Goal: Check status: Check status

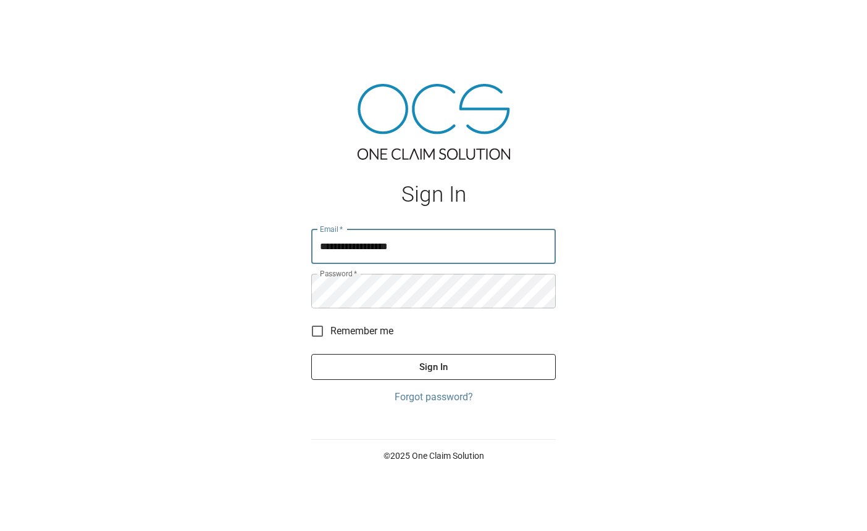
type input "**********"
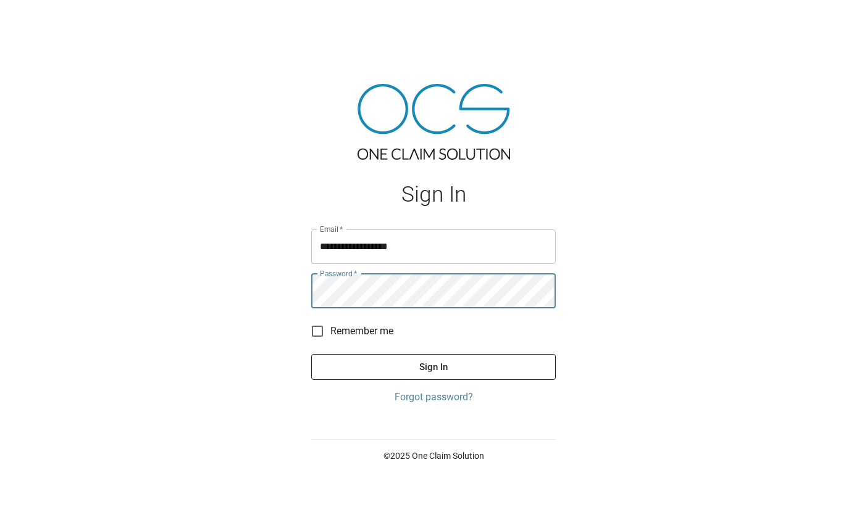
click at [462, 368] on button "Sign In" at bounding box center [433, 367] width 244 height 26
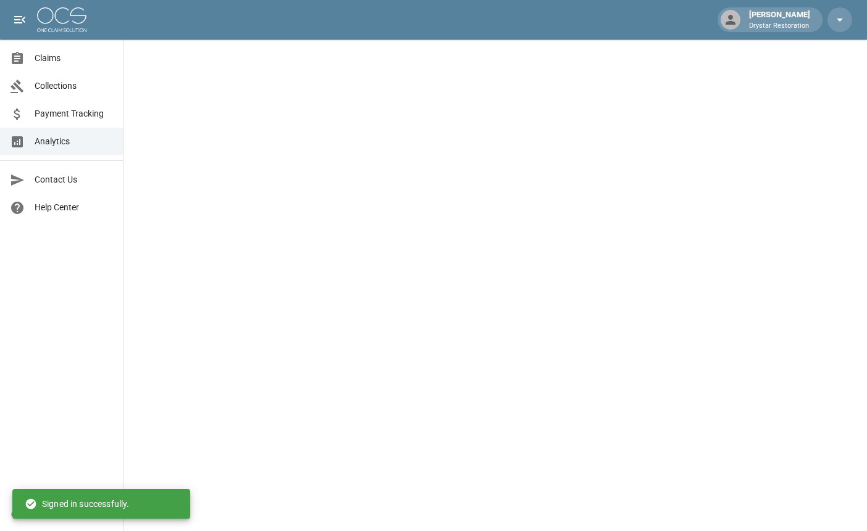
click at [51, 51] on link "Claims" at bounding box center [61, 58] width 123 height 28
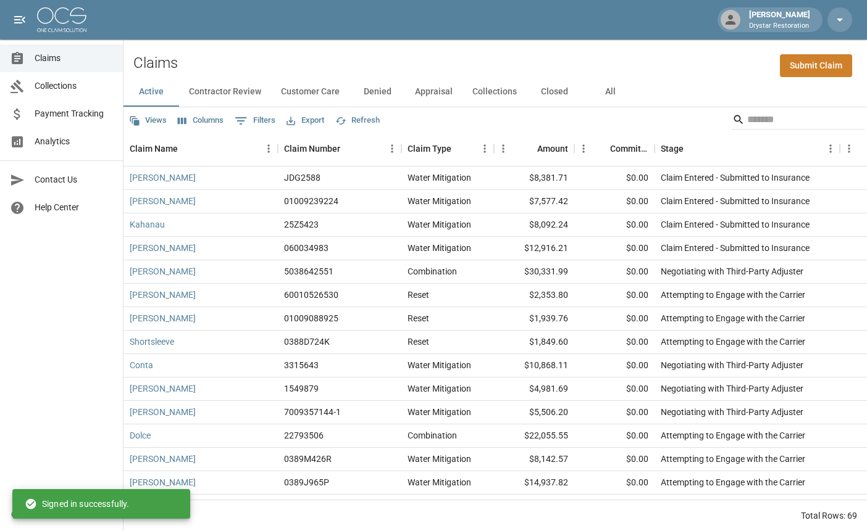
click at [614, 84] on button "All" at bounding box center [610, 92] width 56 height 30
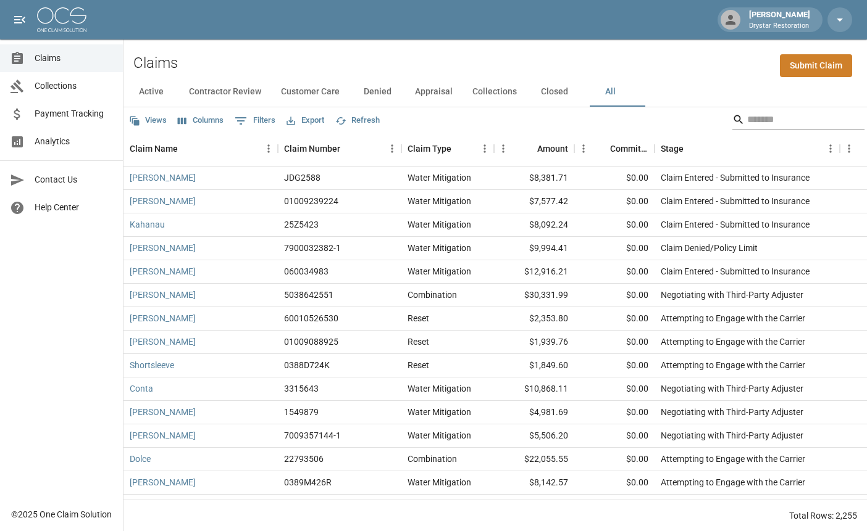
click at [755, 125] on input "Search" at bounding box center [796, 120] width 99 height 20
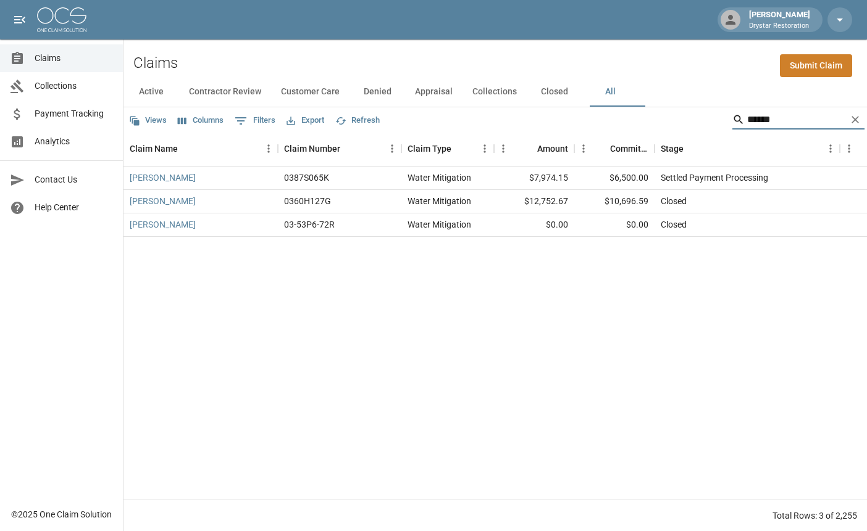
type input "******"
drag, startPoint x: 714, startPoint y: 178, endPoint x: 772, endPoint y: 180, distance: 57.4
click at [768, 180] on div "Settled Payment Processing" at bounding box center [713, 178] width 107 height 12
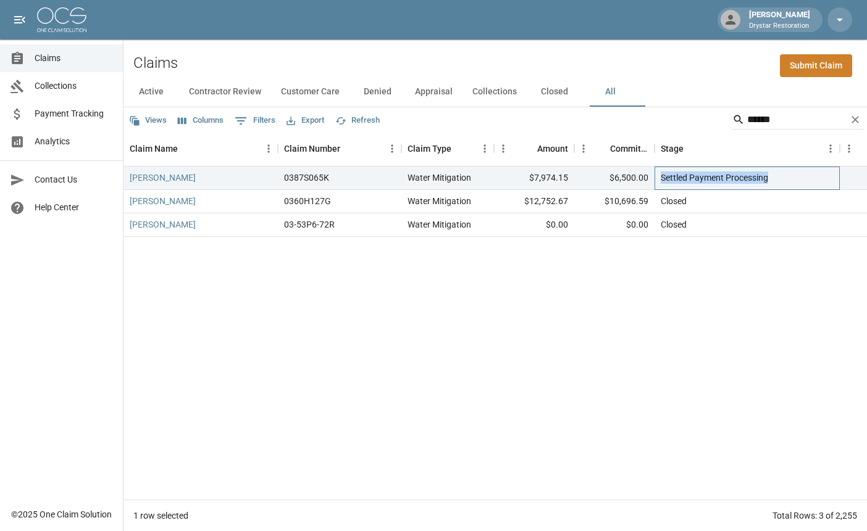
drag, startPoint x: 771, startPoint y: 180, endPoint x: 663, endPoint y: 180, distance: 108.0
click at [663, 180] on div "Settled Payment Processing" at bounding box center [713, 178] width 107 height 12
click at [683, 178] on div "Settled Payment Processing" at bounding box center [713, 178] width 107 height 12
click at [752, 178] on div "Settled Payment Processing" at bounding box center [713, 178] width 107 height 12
drag, startPoint x: 768, startPoint y: 175, endPoint x: 685, endPoint y: 175, distance: 83.9
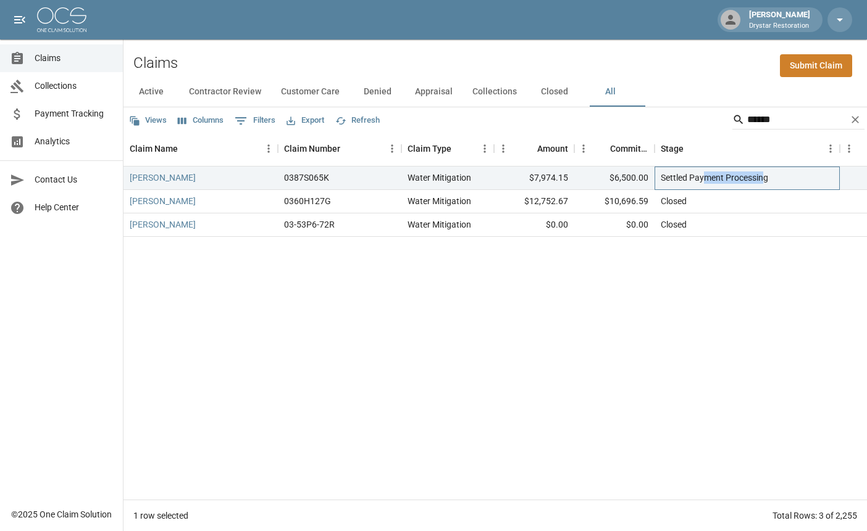
click at [699, 175] on div "Settled Payment Processing" at bounding box center [713, 178] width 107 height 12
drag, startPoint x: 681, startPoint y: 175, endPoint x: 723, endPoint y: 175, distance: 42.0
click at [686, 175] on div "Settled Payment Processing" at bounding box center [713, 178] width 107 height 12
drag, startPoint x: 718, startPoint y: 177, endPoint x: 736, endPoint y: 177, distance: 17.9
click at [718, 177] on div "Settled Payment Processing" at bounding box center [713, 178] width 107 height 12
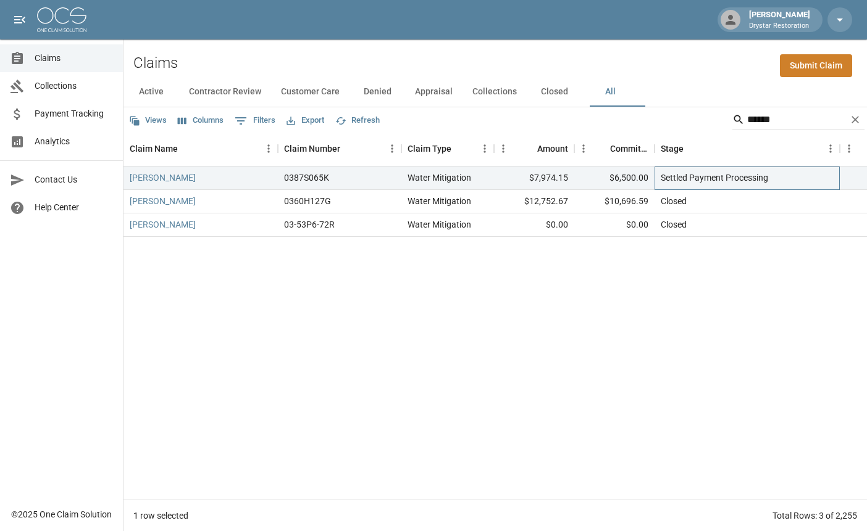
drag, startPoint x: 767, startPoint y: 181, endPoint x: 747, endPoint y: 181, distance: 19.1
click at [766, 181] on div "Settled Payment Processing" at bounding box center [713, 178] width 107 height 12
drag, startPoint x: 729, startPoint y: 179, endPoint x: 685, endPoint y: 178, distance: 43.8
click at [707, 179] on div "Settled Payment Processing" at bounding box center [713, 178] width 107 height 12
drag, startPoint x: 685, startPoint y: 180, endPoint x: 803, endPoint y: 178, distance: 118.5
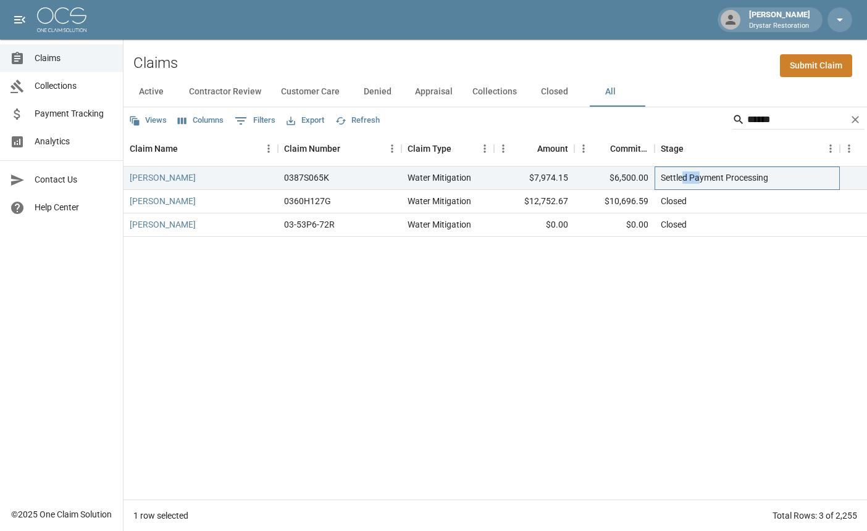
click at [757, 180] on div "Settled Payment Processing" at bounding box center [713, 178] width 107 height 12
click at [399, 178] on div "0387S065K" at bounding box center [339, 178] width 123 height 23
click at [154, 181] on link "[PERSON_NAME]" at bounding box center [163, 178] width 66 height 12
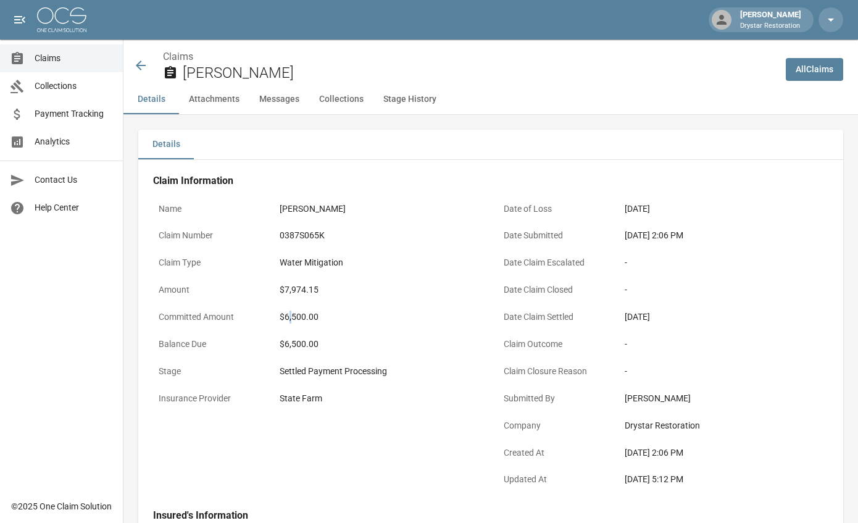
drag, startPoint x: 294, startPoint y: 319, endPoint x: 310, endPoint y: 319, distance: 16.0
click at [296, 318] on div "$6,500.00" at bounding box center [379, 316] width 198 height 13
drag, startPoint x: 312, startPoint y: 319, endPoint x: 323, endPoint y: 319, distance: 11.1
click at [312, 319] on div "$6,500.00" at bounding box center [379, 316] width 198 height 13
click at [293, 318] on div "$6,500.00" at bounding box center [379, 316] width 198 height 13
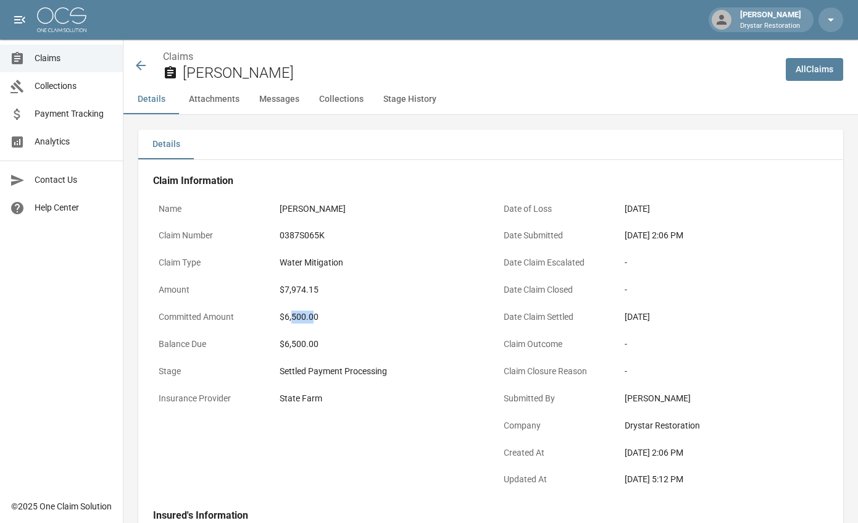
click at [302, 314] on div "$6,500.00" at bounding box center [379, 316] width 198 height 13
drag, startPoint x: 322, startPoint y: 312, endPoint x: 241, endPoint y: 312, distance: 81.5
click at [246, 312] on div "Committed Amount $6,500.00" at bounding box center [318, 318] width 330 height 27
click at [301, 312] on div "$6,500.00" at bounding box center [379, 316] width 198 height 13
drag, startPoint x: 331, startPoint y: 313, endPoint x: 295, endPoint y: 314, distance: 35.8
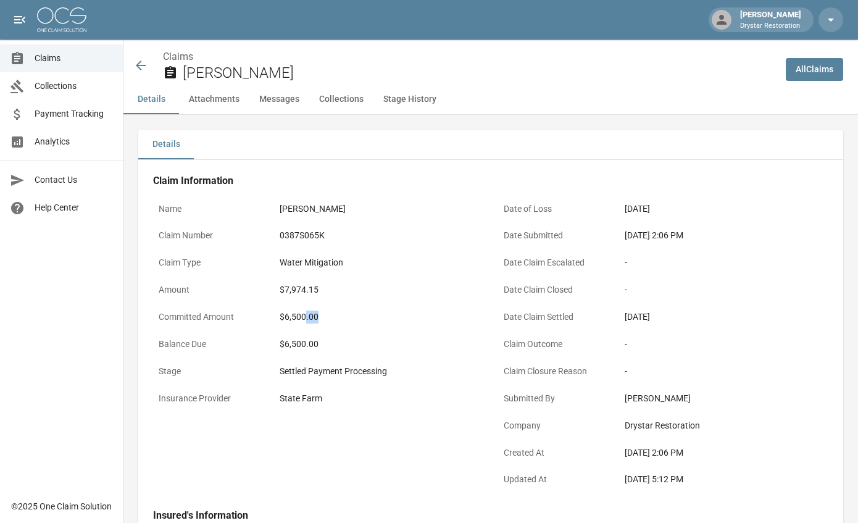
click at [296, 314] on div "$6,500.00" at bounding box center [379, 316] width 198 height 13
click at [291, 313] on div "$6,500.00" at bounding box center [379, 316] width 198 height 13
click at [360, 321] on div "$6,500.00" at bounding box center [379, 316] width 198 height 13
click at [327, 319] on div "$6,500.00" at bounding box center [379, 316] width 198 height 13
drag, startPoint x: 311, startPoint y: 318, endPoint x: 276, endPoint y: 319, distance: 35.2
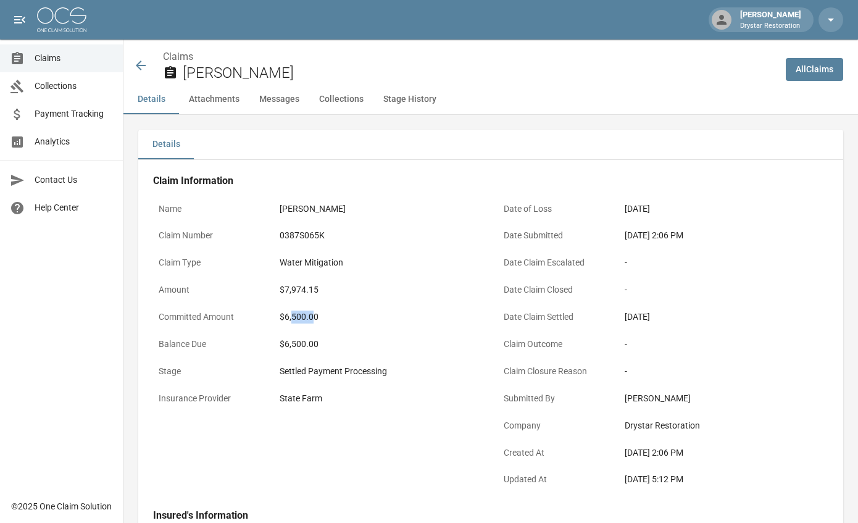
click at [281, 319] on div "$6,500.00" at bounding box center [379, 316] width 198 height 13
click at [289, 320] on div "$6,500.00" at bounding box center [379, 316] width 198 height 13
click at [339, 320] on div "$6,500.00" at bounding box center [379, 316] width 198 height 13
drag, startPoint x: 365, startPoint y: 320, endPoint x: 228, endPoint y: 317, distance: 137.7
click at [259, 318] on div "Committed Amount $6,500.00" at bounding box center [318, 318] width 330 height 27
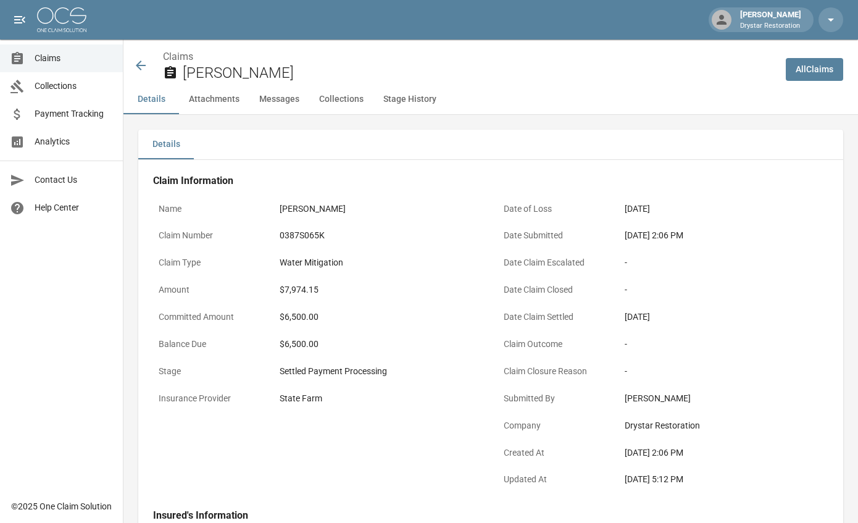
click at [356, 320] on div "$6,500.00" at bounding box center [379, 316] width 198 height 13
drag, startPoint x: 323, startPoint y: 354, endPoint x: 260, endPoint y: 333, distance: 66.0
click at [260, 333] on div "Balance Due $6,500.00" at bounding box center [318, 345] width 330 height 27
click at [264, 330] on div "Committed Amount $6,500.00" at bounding box center [318, 318] width 330 height 27
drag, startPoint x: 270, startPoint y: 322, endPoint x: 335, endPoint y: 320, distance: 64.8
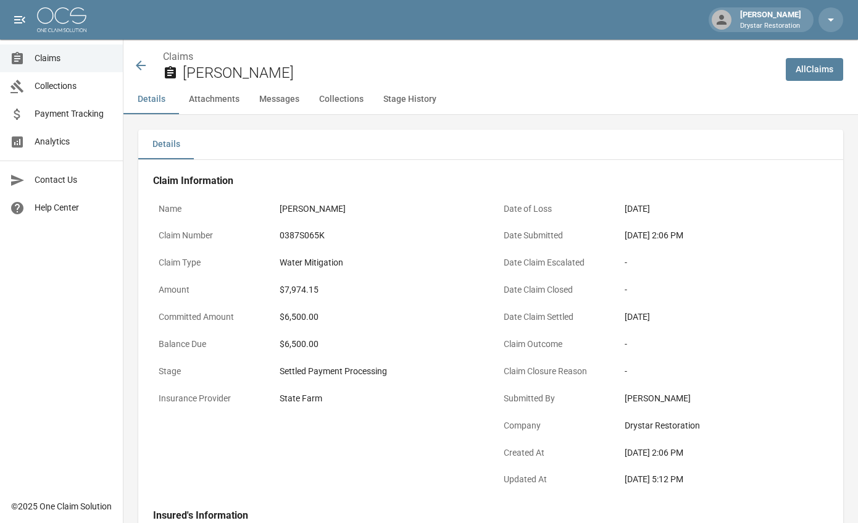
click at [315, 322] on div "Committed Amount $6,500.00" at bounding box center [318, 318] width 330 height 27
drag, startPoint x: 335, startPoint y: 320, endPoint x: 298, endPoint y: 310, distance: 38.3
click at [335, 320] on div "$6,500.00" at bounding box center [379, 316] width 198 height 13
click at [298, 310] on div "$6,500.00" at bounding box center [379, 316] width 198 height 13
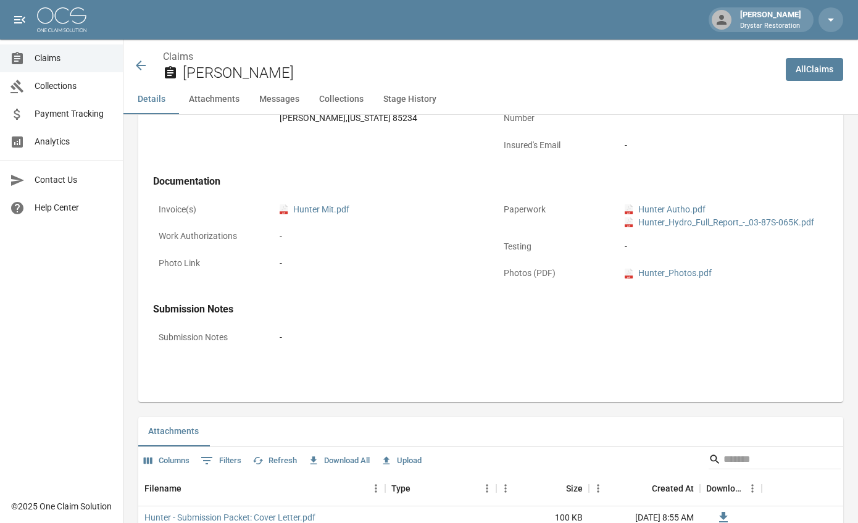
scroll to position [9, 0]
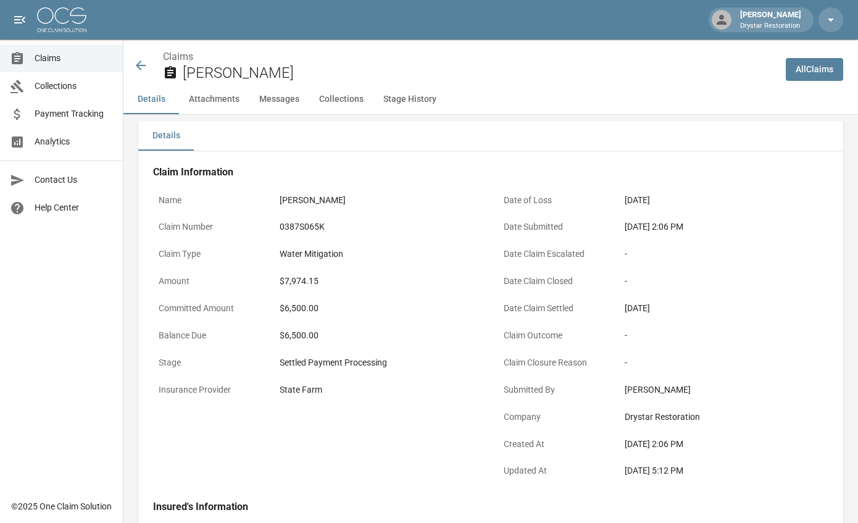
click at [697, 258] on div "-" at bounding box center [724, 254] width 198 height 13
drag, startPoint x: 560, startPoint y: 236, endPoint x: 520, endPoint y: 225, distance: 41.5
click at [523, 227] on div "Date of Loss [DATE] Date Submitted [DATE] 2:06 PM Date Claim Escalated - Date C…" at bounding box center [655, 329] width 345 height 313
click at [419, 246] on div "Water Mitigation" at bounding box center [378, 254] width 209 height 24
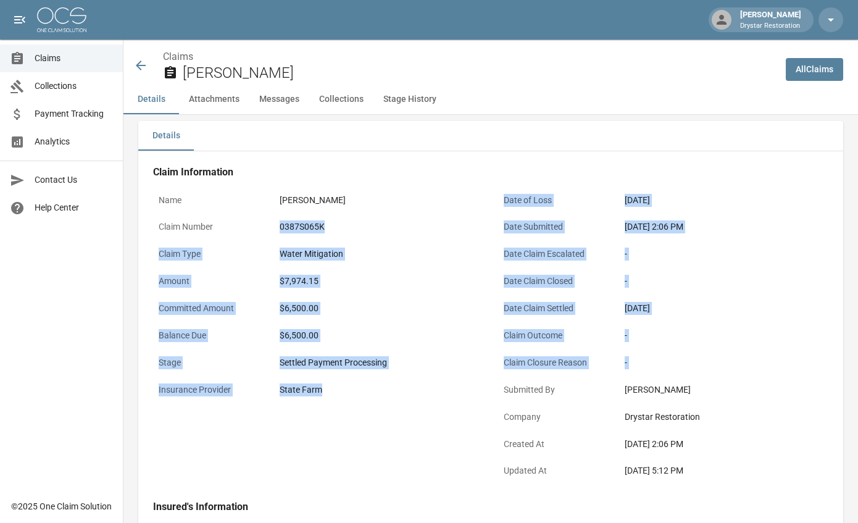
drag, startPoint x: 234, startPoint y: 222, endPoint x: 596, endPoint y: 394, distance: 400.4
click at [565, 381] on div "Name [PERSON_NAME] Claim Number 0387S065K Claim Type Water Mitigation Amount $7…" at bounding box center [483, 329] width 690 height 313
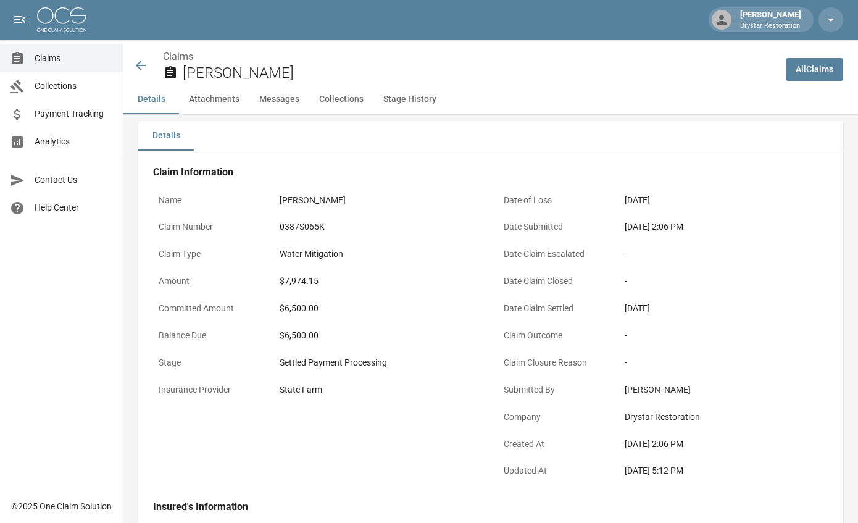
click at [624, 393] on div "[PERSON_NAME]" at bounding box center [723, 390] width 209 height 24
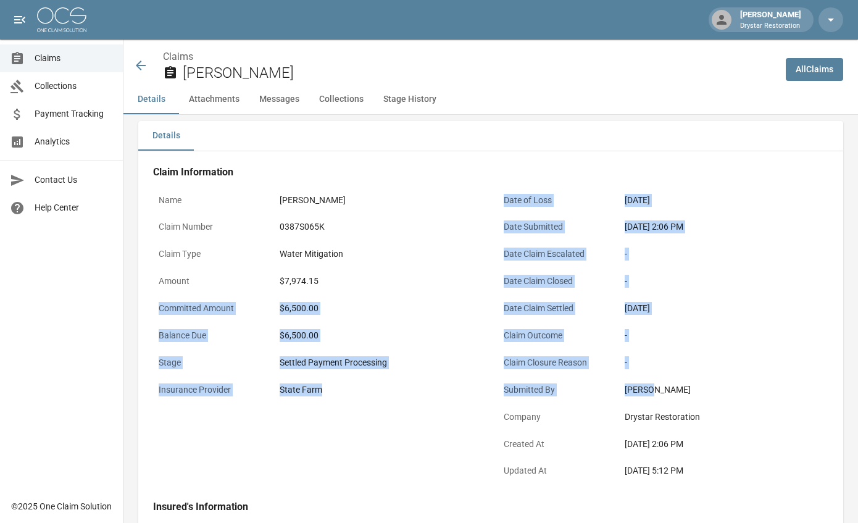
drag, startPoint x: 708, startPoint y: 389, endPoint x: 403, endPoint y: 259, distance: 331.3
click at [446, 283] on div "Name [PERSON_NAME] Claim Number 0387S065K Claim Type Water Mitigation Amount $7…" at bounding box center [483, 329] width 690 height 313
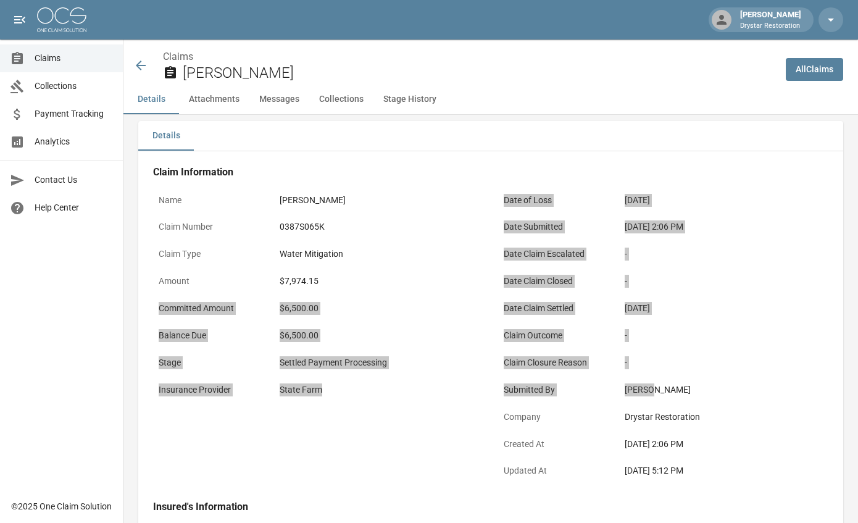
click at [743, 253] on div "-" at bounding box center [724, 254] width 198 height 13
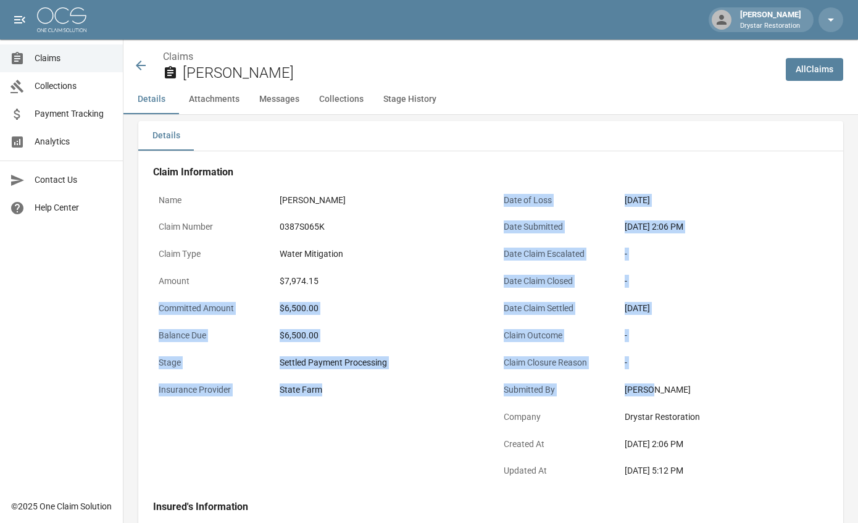
click at [739, 264] on div "-" at bounding box center [723, 254] width 209 height 24
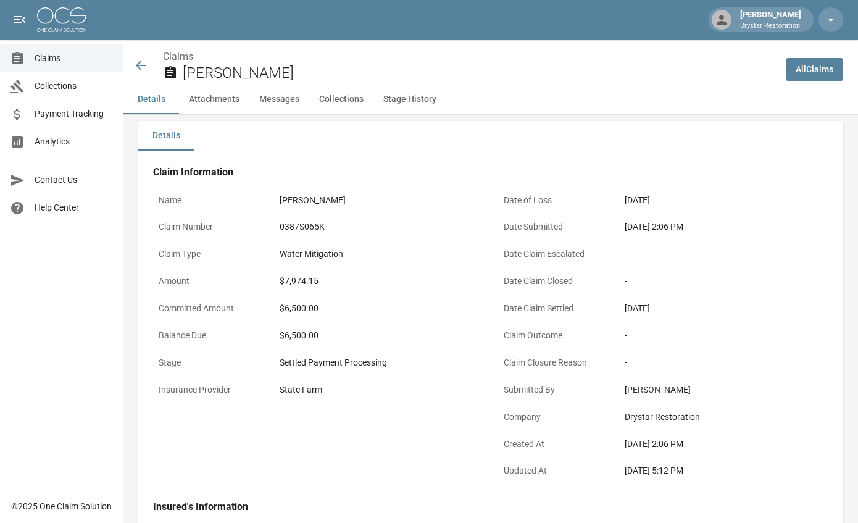
drag, startPoint x: 702, startPoint y: 316, endPoint x: 508, endPoint y: 199, distance: 226.7
click at [508, 199] on div "Date of Loss [DATE] Date Submitted [DATE] 2:06 PM Date Claim Escalated - Date C…" at bounding box center [655, 329] width 345 height 313
click at [509, 199] on p "Date of Loss" at bounding box center [553, 200] width 111 height 24
drag, startPoint x: 510, startPoint y: 199, endPoint x: 693, endPoint y: 307, distance: 212.6
click at [693, 311] on div "Date of Loss [DATE] Date Submitted [DATE] 2:06 PM Date Claim Escalated - Date C…" at bounding box center [655, 329] width 345 height 313
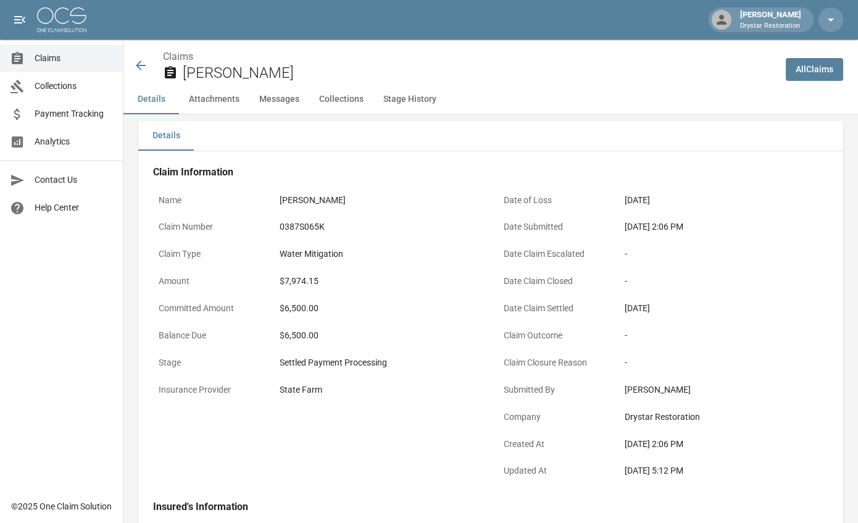
click at [693, 306] on div "[DATE]" at bounding box center [724, 308] width 198 height 13
drag, startPoint x: 685, startPoint y: 308, endPoint x: 490, endPoint y: 190, distance: 227.9
click at [490, 190] on div "Date of Loss [DATE] Date Submitted [DATE] 2:06 PM Date Claim Escalated - Date C…" at bounding box center [655, 329] width 345 height 313
click at [742, 278] on div "-" at bounding box center [724, 281] width 198 height 13
